Goal: Information Seeking & Learning: Learn about a topic

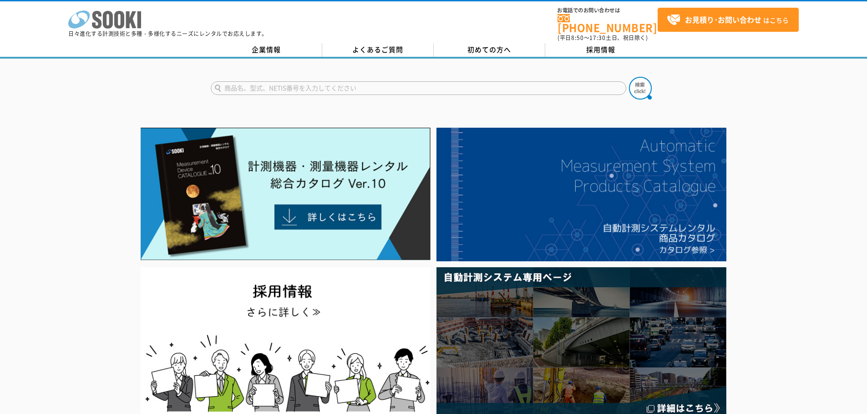
click at [121, 15] on icon at bounding box center [119, 20] width 10 height 18
click at [283, 51] on div "企業情報 よくあるご質問 初めての方へ 採用情報" at bounding box center [433, 50] width 867 height 15
click at [276, 48] on link "企業情報" at bounding box center [266, 50] width 111 height 14
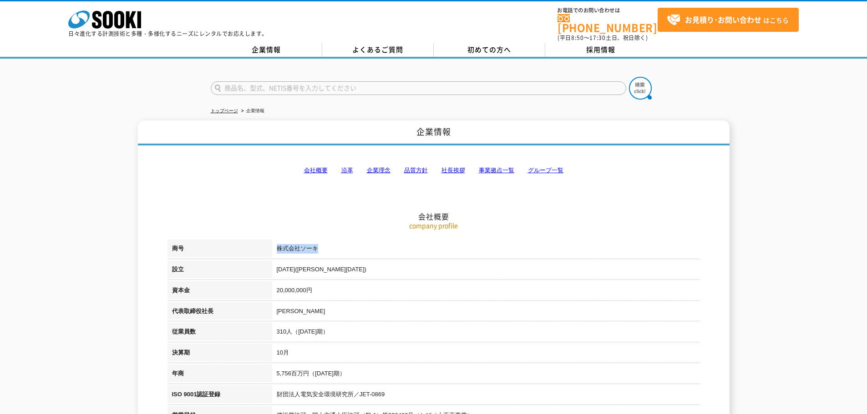
drag, startPoint x: 324, startPoint y: 246, endPoint x: 268, endPoint y: 246, distance: 56.0
click at [268, 246] on tr "商号 株式会社ソーキ" at bounding box center [433, 250] width 532 height 21
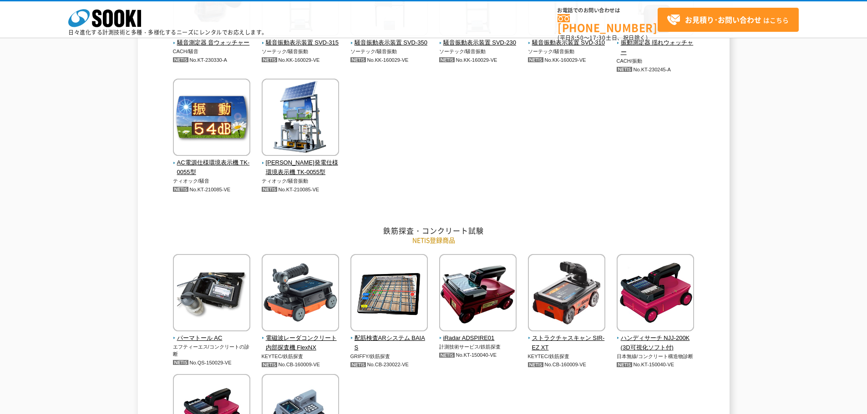
scroll to position [91, 0]
